Goal: Task Accomplishment & Management: Use online tool/utility

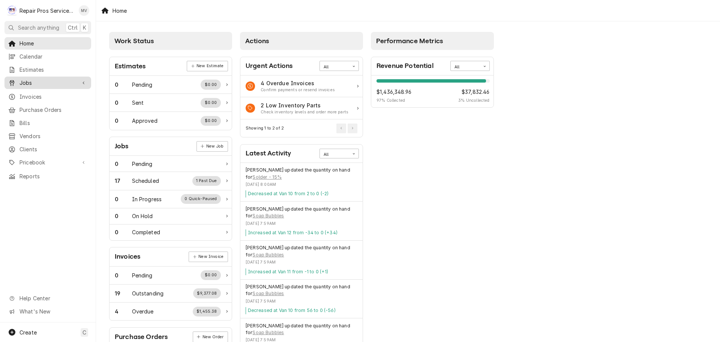
click at [20, 85] on link "Jobs" at bounding box center [48, 83] width 87 height 12
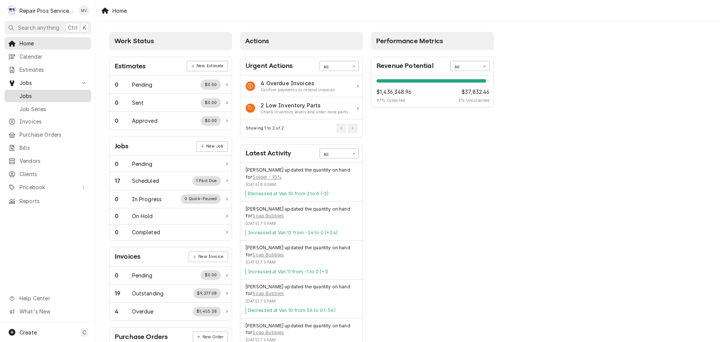
click at [24, 92] on span "Jobs" at bounding box center [54, 96] width 68 height 8
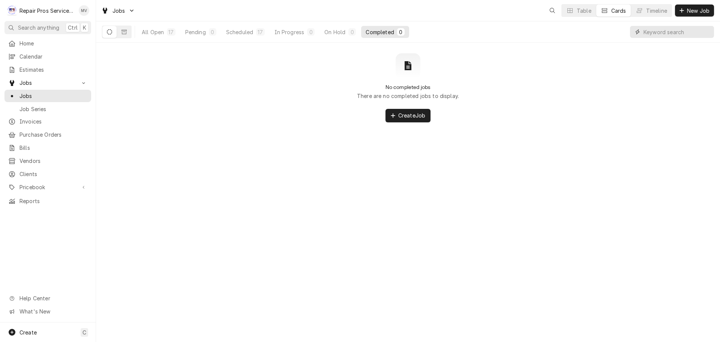
click at [664, 34] on input "Dynamic Content Wrapper" at bounding box center [677, 32] width 67 height 12
click at [657, 32] on input "t" at bounding box center [672, 32] width 56 height 12
type input "t"
drag, startPoint x: 556, startPoint y: 160, endPoint x: 531, endPoint y: 147, distance: 27.5
click at [556, 160] on div "No completed jobs There are no completed jobs to display. Create Job Date — Tim…" at bounding box center [408, 192] width 624 height 299
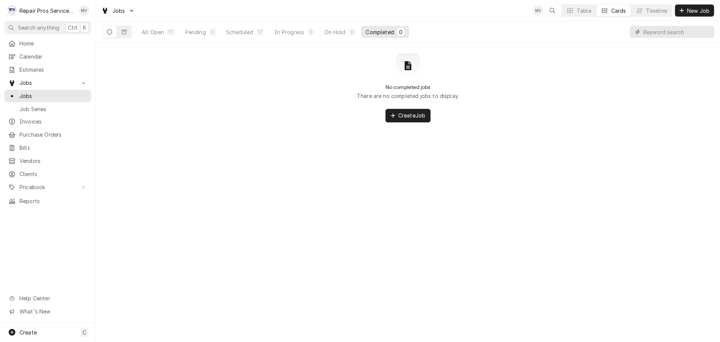
click at [661, 31] on input "Dynamic Content Wrapper" at bounding box center [677, 32] width 67 height 12
click at [643, 34] on div "remont" at bounding box center [672, 32] width 84 height 12
click at [644, 30] on input "remont" at bounding box center [672, 32] width 56 height 12
type input "tremont"
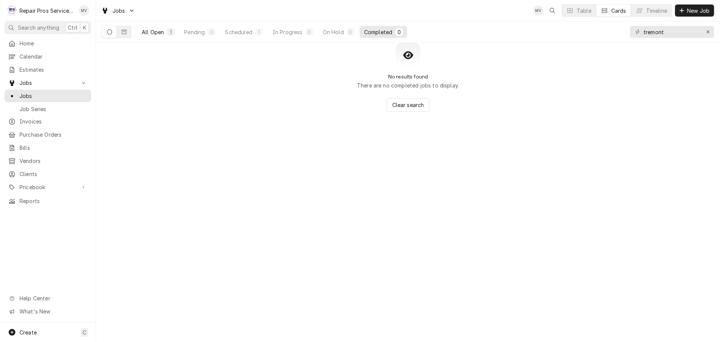
click at [159, 28] on div "All Open" at bounding box center [153, 32] width 22 height 8
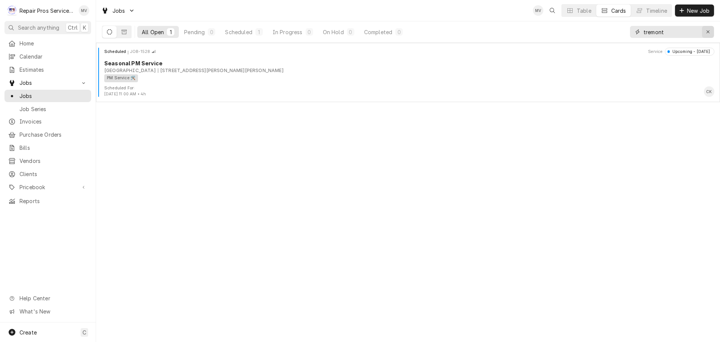
click at [709, 30] on icon "Erase input" at bounding box center [708, 31] width 4 height 5
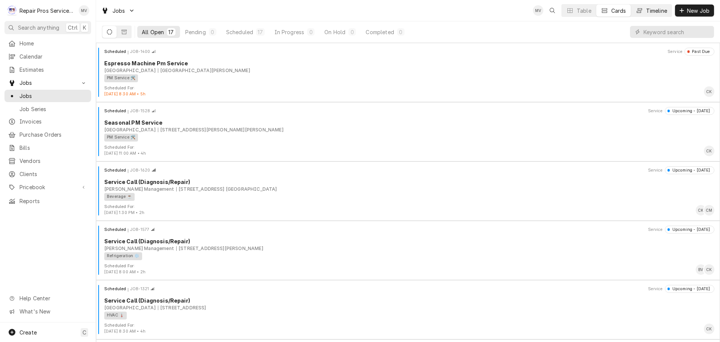
click at [662, 10] on div "Timeline" at bounding box center [656, 11] width 21 height 8
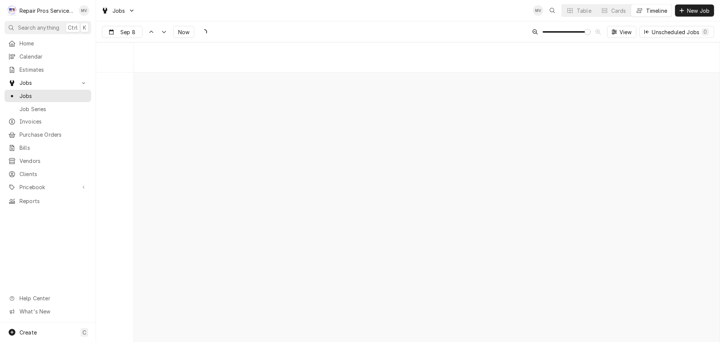
scroll to position [5617, 0]
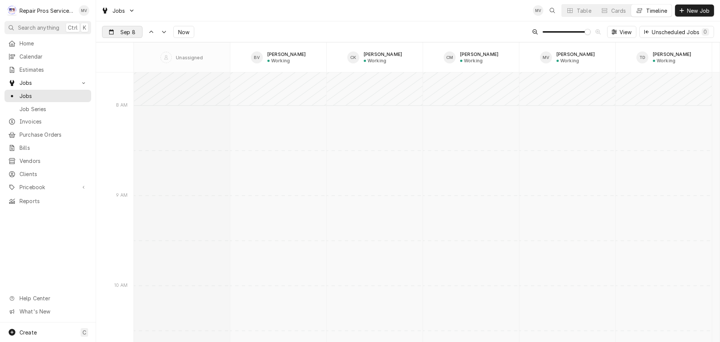
click at [134, 31] on div "Dynamic Content Wrapper" at bounding box center [137, 32] width 11 height 12
click at [177, 51] on button "Go to next month" at bounding box center [178, 52] width 11 height 11
click at [124, 107] on div "13" at bounding box center [122, 107] width 11 height 11
type input "[DATE]"
